Goal: Task Accomplishment & Management: Complete application form

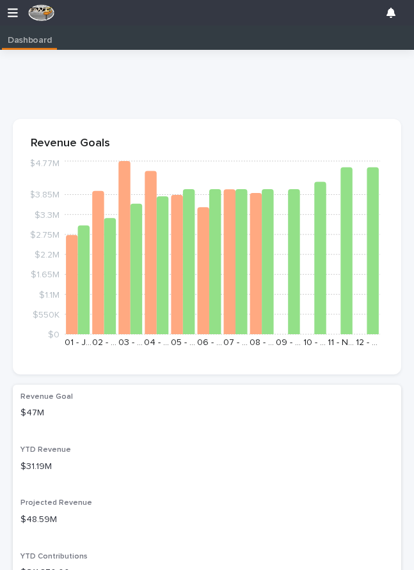
click at [10, 8] on icon "button" at bounding box center [13, 13] width 10 height 12
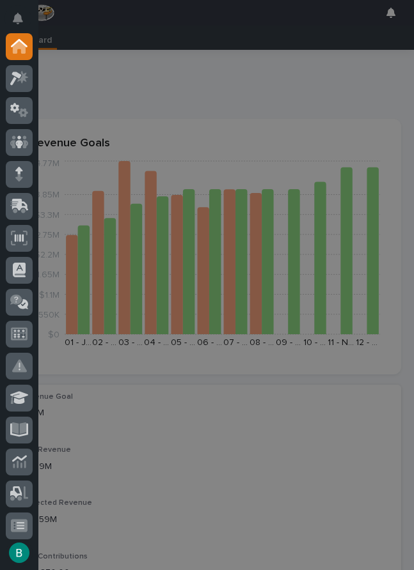
click at [15, 492] on icon at bounding box center [16, 493] width 12 height 12
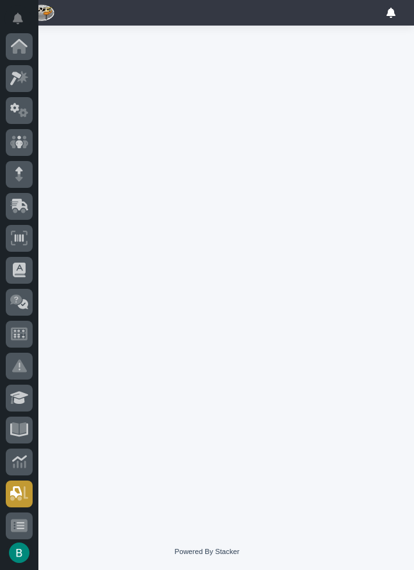
scroll to position [228, 0]
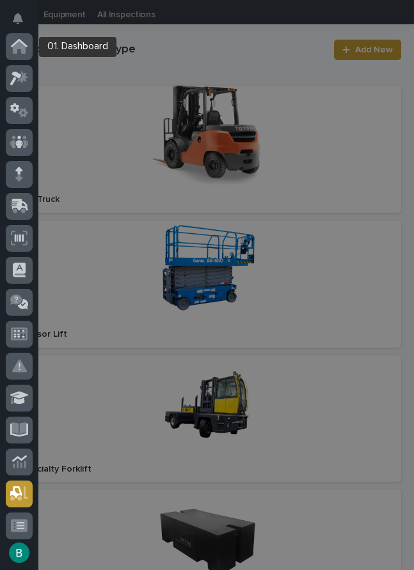
click at [14, 45] on icon at bounding box center [19, 47] width 13 height 13
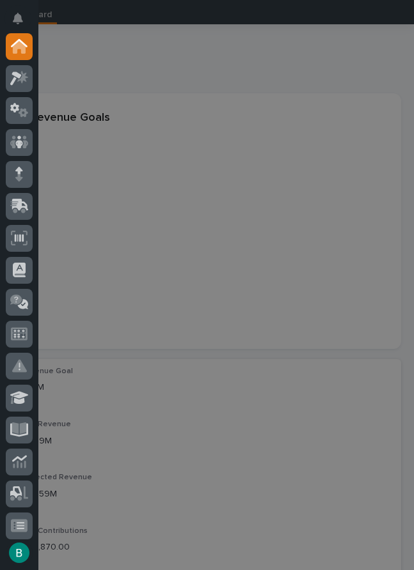
scroll to position [26, 0]
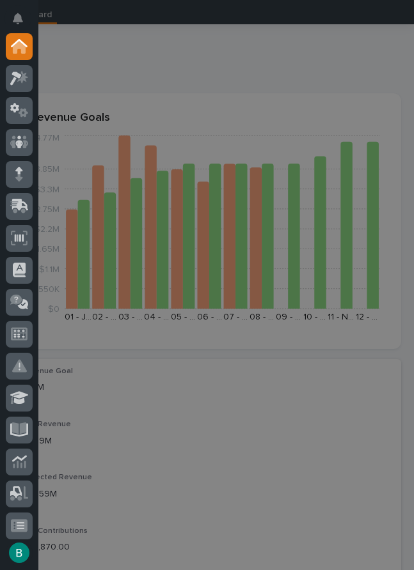
click at [276, 421] on div "My Settings Log Out" at bounding box center [207, 285] width 414 height 570
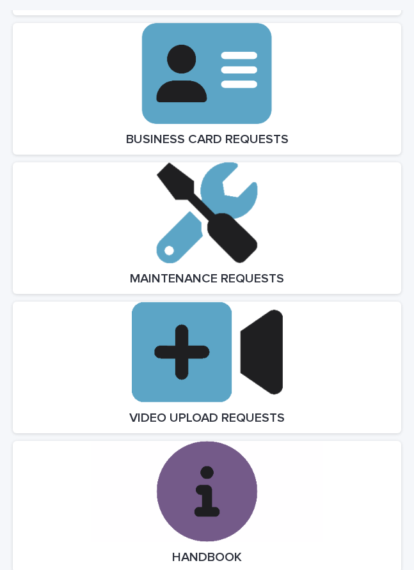
scroll to position [4305, 0]
click at [182, 225] on link "Open Link" at bounding box center [207, 228] width 388 height 132
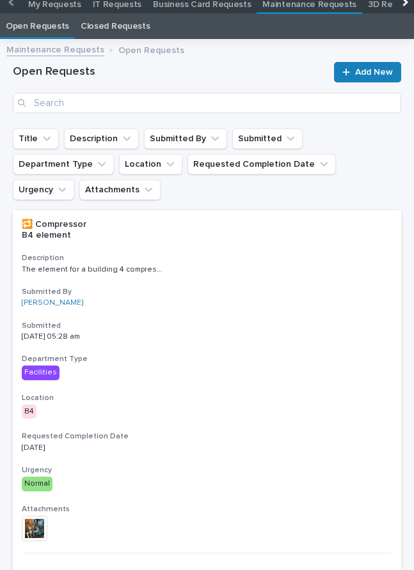
click at [354, 64] on link "Add New" at bounding box center [367, 72] width 67 height 20
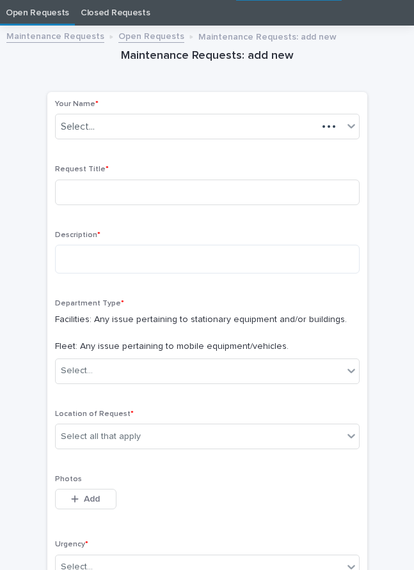
scroll to position [224, 0]
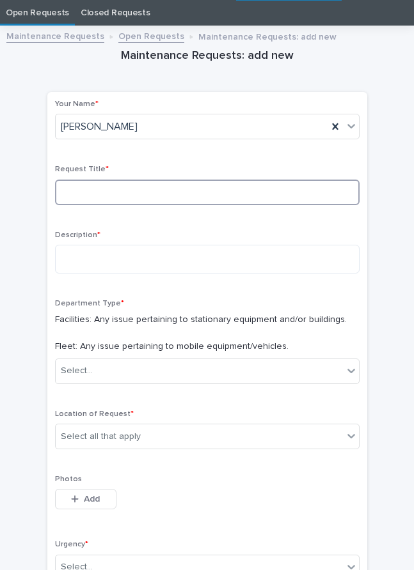
click at [244, 189] on input at bounding box center [207, 193] width 304 height 26
type input "Trailer23"
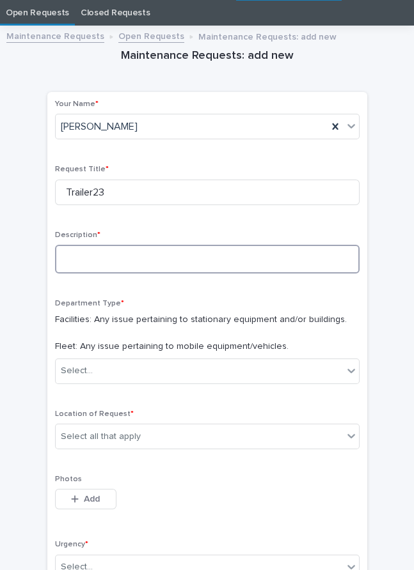
click at [297, 258] on textarea at bounding box center [207, 259] width 304 height 29
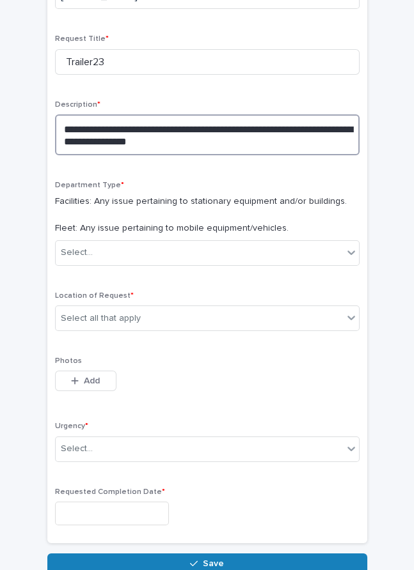
scroll to position [182, 0]
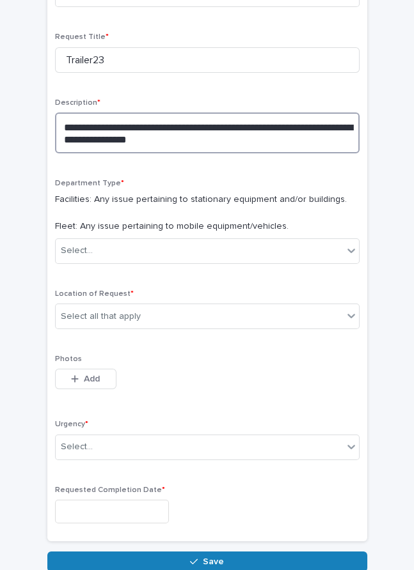
type textarea "**********"
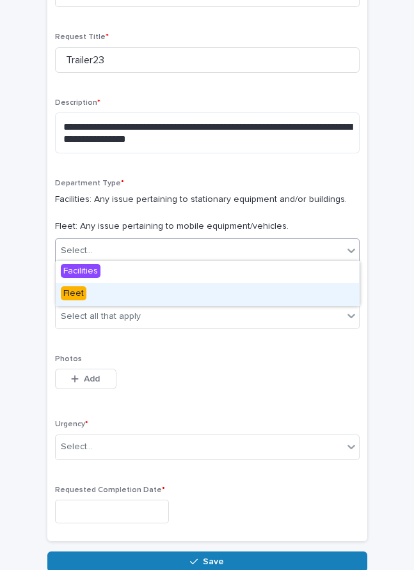
click at [313, 292] on div "Fleet" at bounding box center [207, 294] width 303 height 22
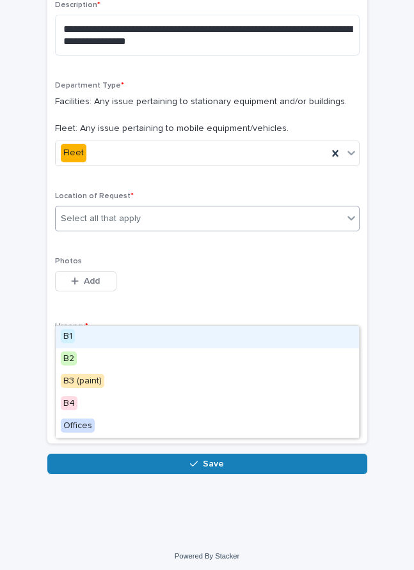
scroll to position [279, 0]
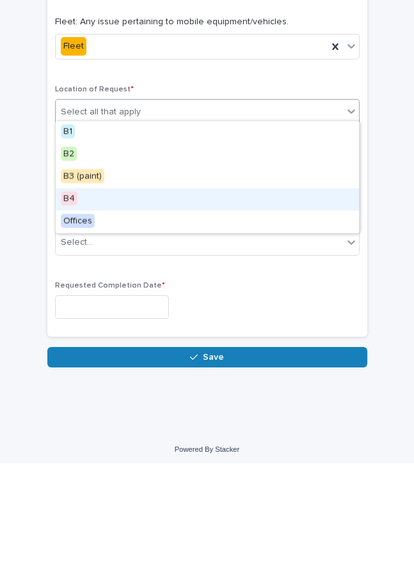
click at [80, 295] on div "B4" at bounding box center [207, 306] width 303 height 22
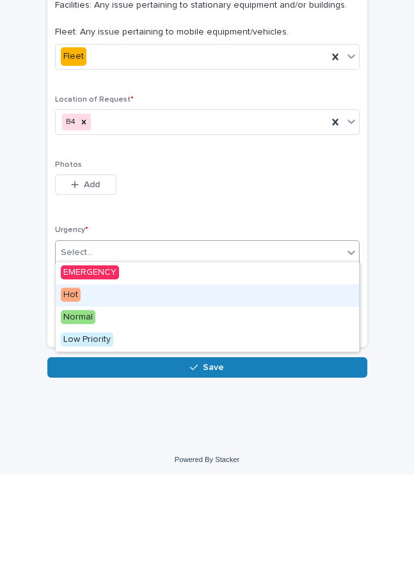
click at [74, 384] on span "Hot" at bounding box center [71, 391] width 20 height 14
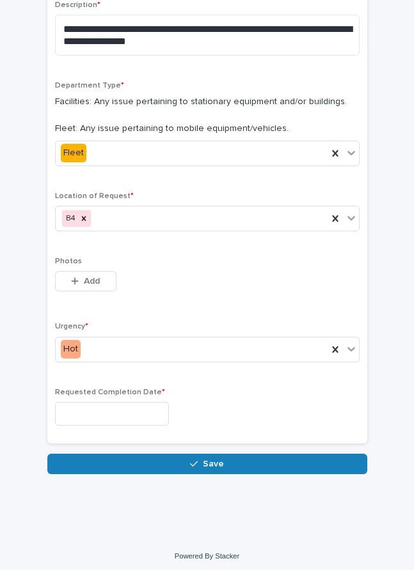
click at [88, 405] on input "text" at bounding box center [112, 414] width 114 height 24
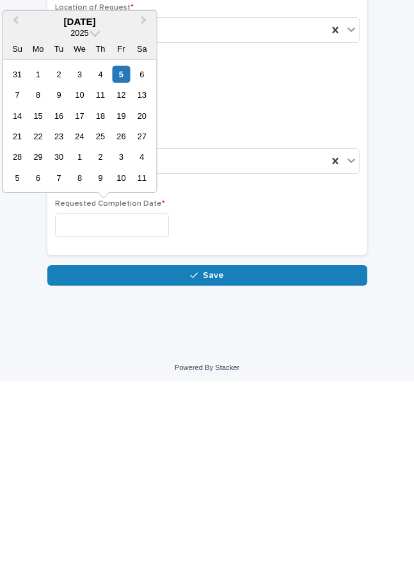
click at [118, 254] on div "5" at bounding box center [121, 262] width 17 height 17
type input "**********"
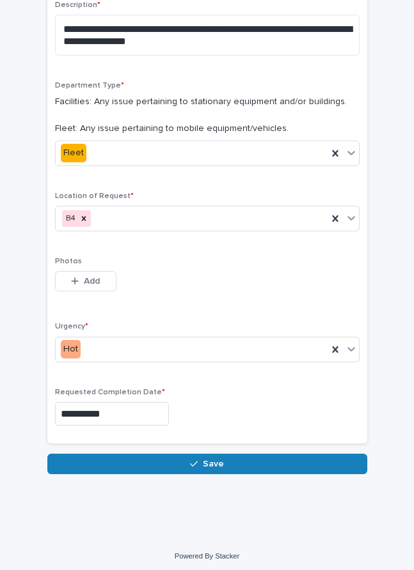
click at [263, 460] on button "Save" at bounding box center [207, 464] width 320 height 20
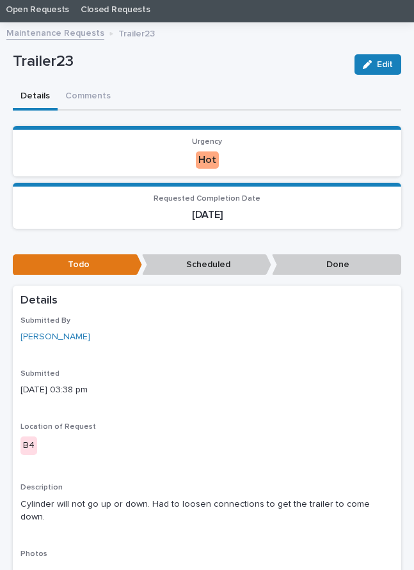
scroll to position [53, 0]
